Goal: Use online tool/utility: Utilize a website feature to perform a specific function

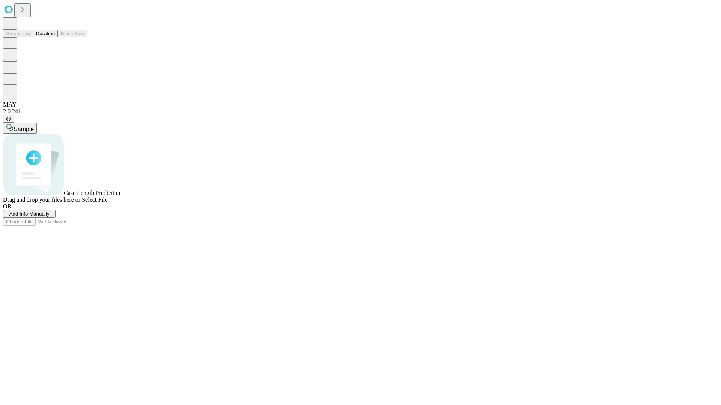
click at [107, 203] on span "Select File" at bounding box center [95, 200] width 26 height 6
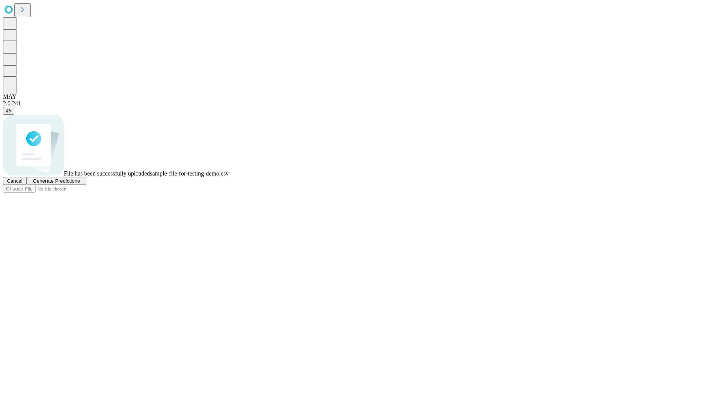
click at [80, 184] on span "Generate Predictions" at bounding box center [56, 181] width 47 height 6
